Goal: Ask a question: Seek information or help from site administrators or community

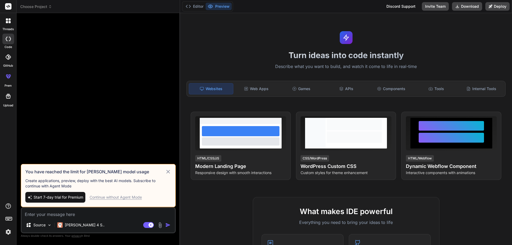
type textarea "x"
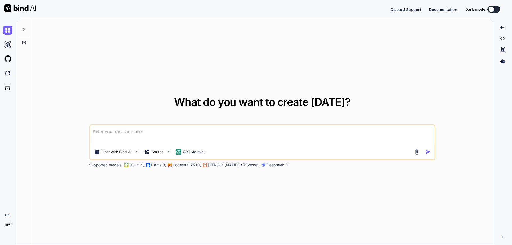
click at [114, 134] on textarea at bounding box center [262, 135] width 345 height 20
type textarea "x"
type textarea "w"
type textarea "x"
type textarea "wh"
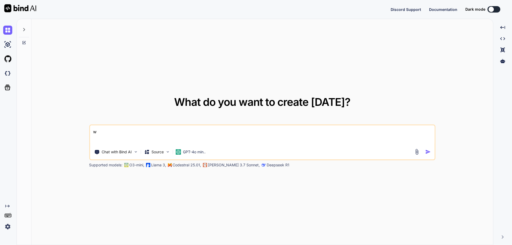
type textarea "x"
type textarea "wha"
type textarea "x"
type textarea "what"
type textarea "x"
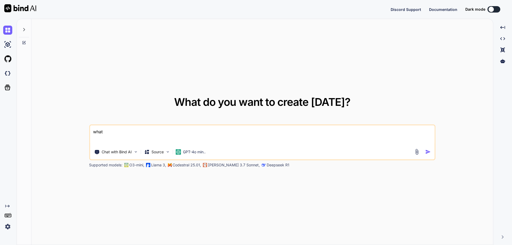
type textarea "what"
type textarea "x"
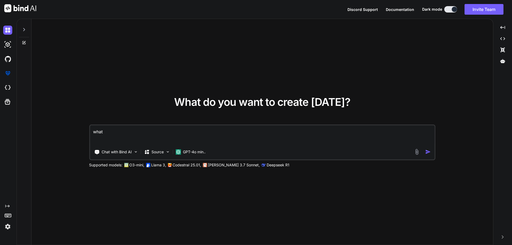
type textarea "what i"
type textarea "x"
type textarea "what is"
type textarea "x"
type textarea "what is"
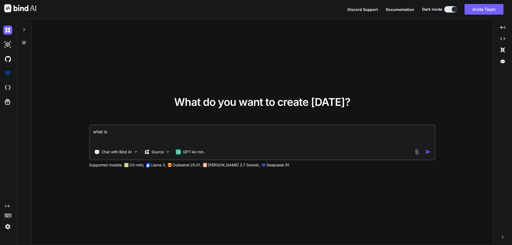
type textarea "x"
type textarea "what is c"
type textarea "x"
type textarea "what is cu"
type textarea "x"
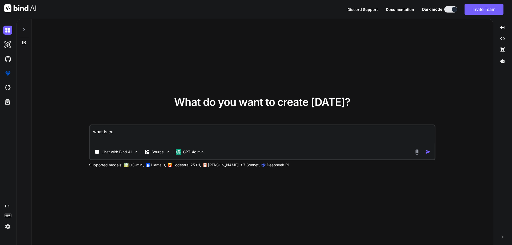
type textarea "what is cus"
type textarea "x"
type textarea "what is cust"
type textarea "x"
type textarea "what is custo"
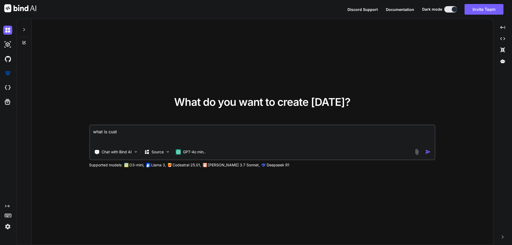
type textarea "x"
type textarea "what is custom"
type textarea "x"
type textarea "what is custom"
type textarea "x"
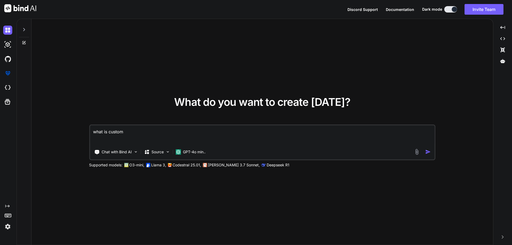
type textarea "what is custom h"
type textarea "x"
type textarea "what is custom ho"
type textarea "x"
type textarea "what is custom hoo"
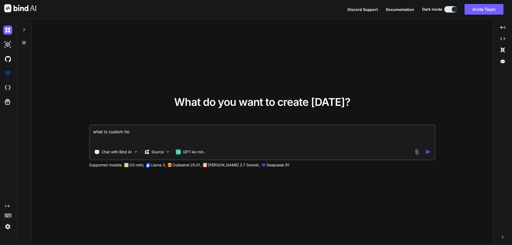
type textarea "x"
type textarea "what is custom hook"
type textarea "x"
type textarea "what is custom hooks"
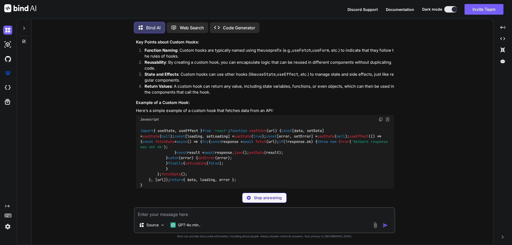
scroll to position [53, 0]
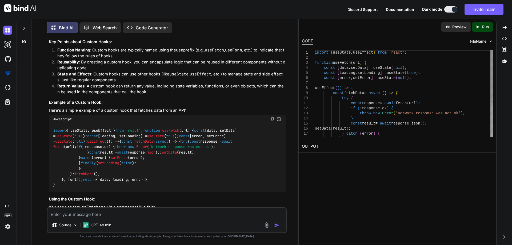
type textarea "x"
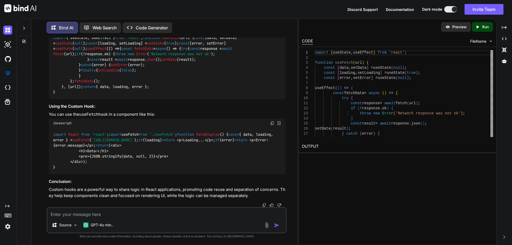
scroll to position [234, 0]
drag, startPoint x: 123, startPoint y: 161, endPoint x: 79, endPoint y: 161, distance: 44.2
click at [79, 161] on code "import React from 'react' ; import useFetch from './useFetch' ; function DataDi…" at bounding box center [164, 151] width 222 height 38
click at [162, 142] on span "return" at bounding box center [168, 139] width 13 height 5
drag, startPoint x: 98, startPoint y: 169, endPoint x: 86, endPoint y: 165, distance: 12.9
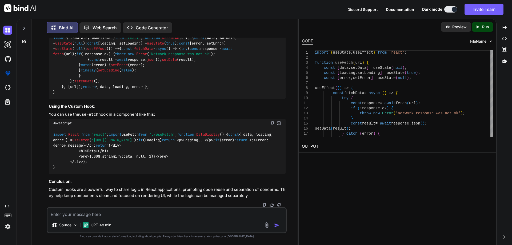
click at [86, 165] on div "import React from 'react' ; import useFetch from './useFetch' ; function DataDi…" at bounding box center [167, 151] width 237 height 47
drag, startPoint x: 168, startPoint y: 177, endPoint x: 67, endPoint y: 176, distance: 101.3
click at [57, 174] on div "import React from 'react' ; import useFetch from './useFetch' ; function DataDi…" at bounding box center [167, 151] width 237 height 47
click at [139, 174] on div "import React from 'react' ; import useFetch from './useFetch' ; function DataDi…" at bounding box center [167, 151] width 237 height 47
drag, startPoint x: 167, startPoint y: 178, endPoint x: 51, endPoint y: 176, distance: 115.7
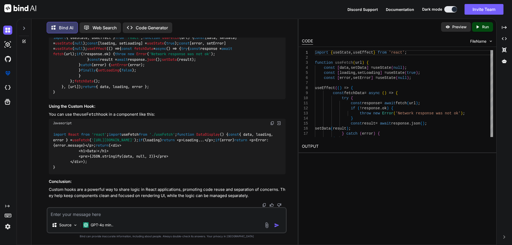
click at [51, 174] on div "import React from 'react' ; import useFetch from './useFetch' ; function DataDi…" at bounding box center [167, 151] width 237 height 47
click at [153, 148] on span "< p > Error: {error.message} </ p >" at bounding box center [161, 142] width 217 height 10
click at [149, 172] on div "import React from 'react' ; import useFetch from './useFetch' ; function DataDi…" at bounding box center [167, 151] width 237 height 47
drag, startPoint x: 149, startPoint y: 172, endPoint x: 54, endPoint y: 168, distance: 94.7
click at [54, 168] on div "import React from 'react' ; import useFetch from './useFetch' ; function DataDi…" at bounding box center [167, 151] width 237 height 47
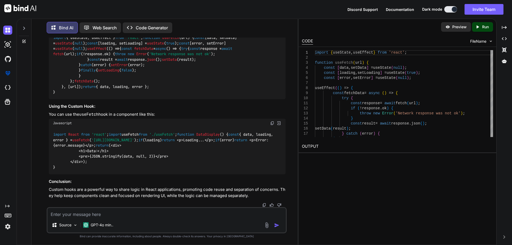
click at [178, 174] on div "import React from 'react' ; import useFetch from './useFetch' ; function DataDi…" at bounding box center [167, 151] width 237 height 47
drag, startPoint x: 140, startPoint y: 176, endPoint x: 54, endPoint y: 176, distance: 86.9
click at [54, 174] on div "import React from 'react' ; import useFetch from './useFetch' ; function DataDi…" at bounding box center [167, 151] width 237 height 47
click at [123, 174] on div "import React from 'react' ; import useFetch from './useFetch' ; function DataDi…" at bounding box center [167, 151] width 237 height 47
